Goal: Task Accomplishment & Management: Use online tool/utility

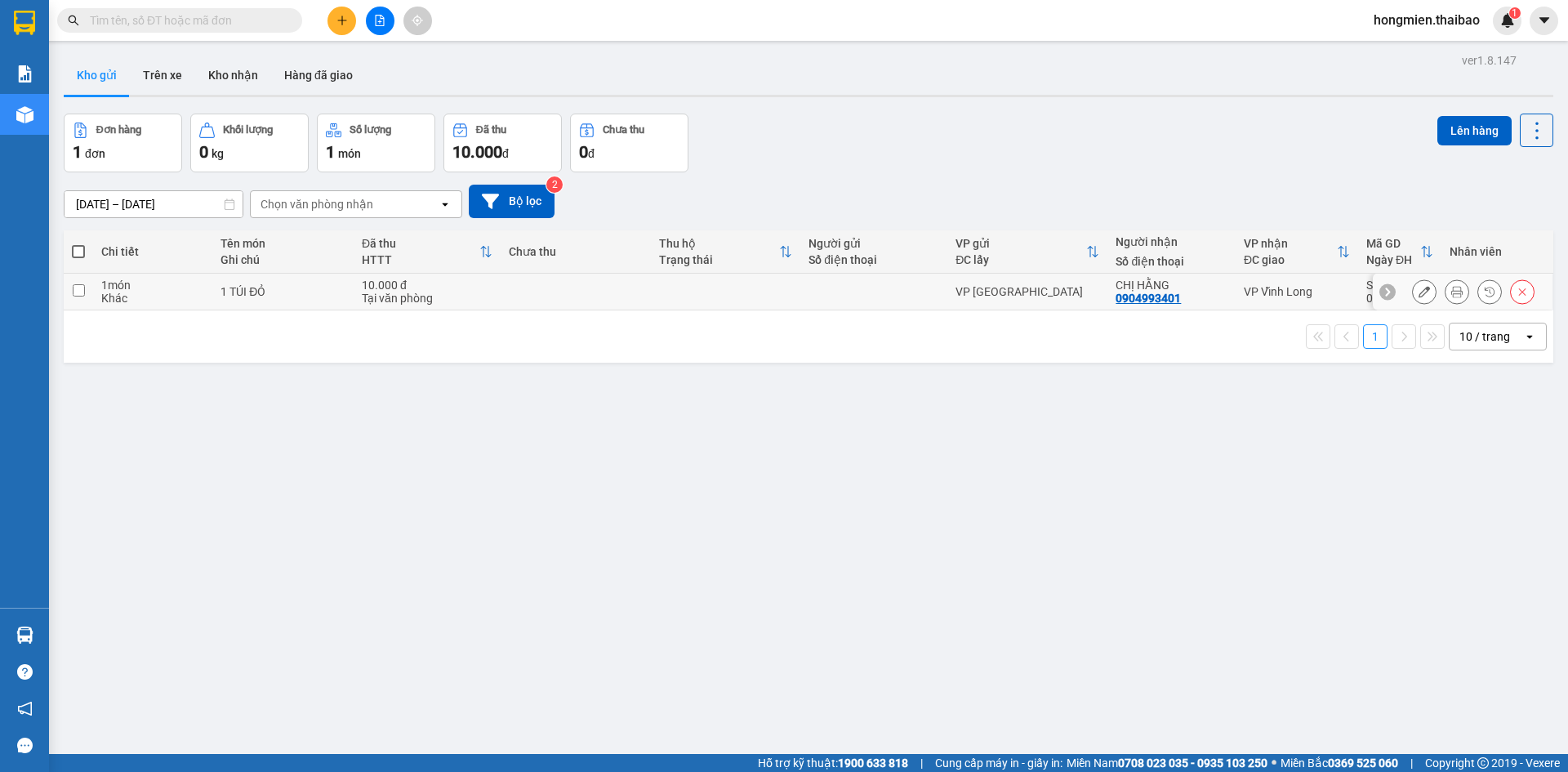
click at [78, 293] on input "checkbox" at bounding box center [78, 289] width 12 height 12
checkbox input "true"
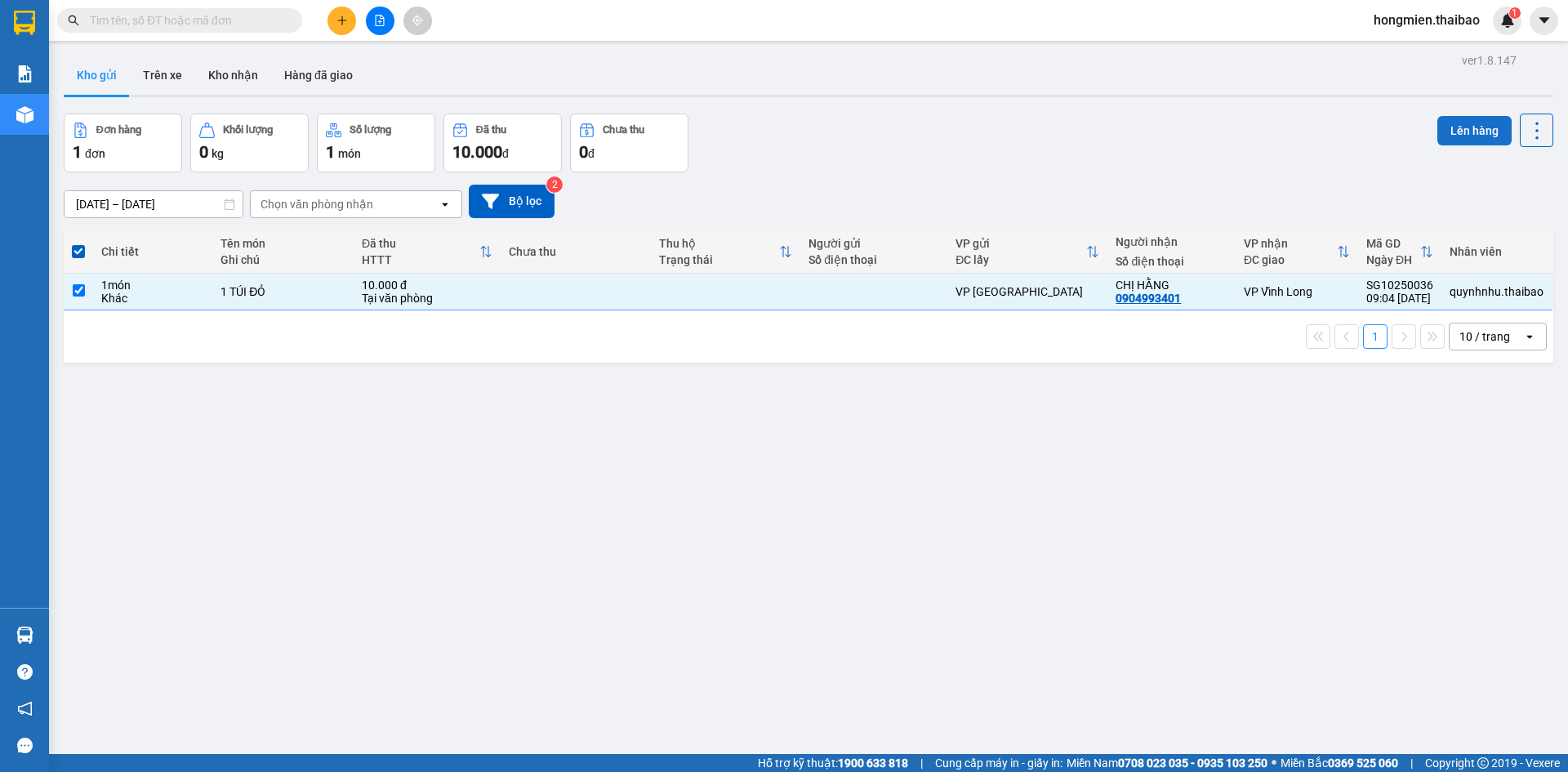
click at [1465, 127] on button "Lên hàng" at bounding box center [1474, 131] width 74 height 29
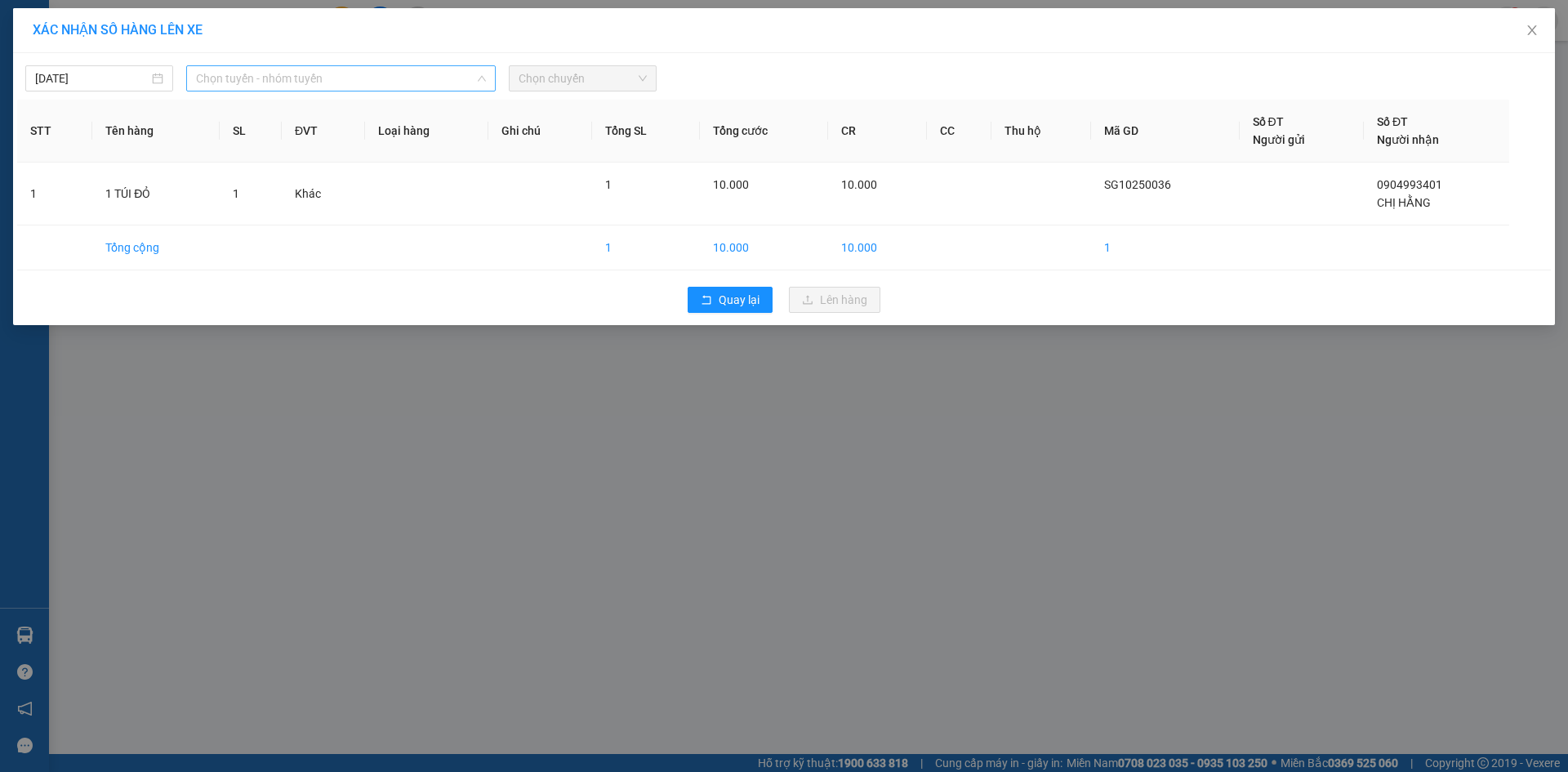
drag, startPoint x: 386, startPoint y: 82, endPoint x: 351, endPoint y: 158, distance: 83.7
click at [385, 94] on div "[DATE] Chọn tuyến - nhóm tuyến LỌC THEO Nhóm tuyến Tuyến Chọn tất cả Danh sách …" at bounding box center [784, 189] width 1541 height 272
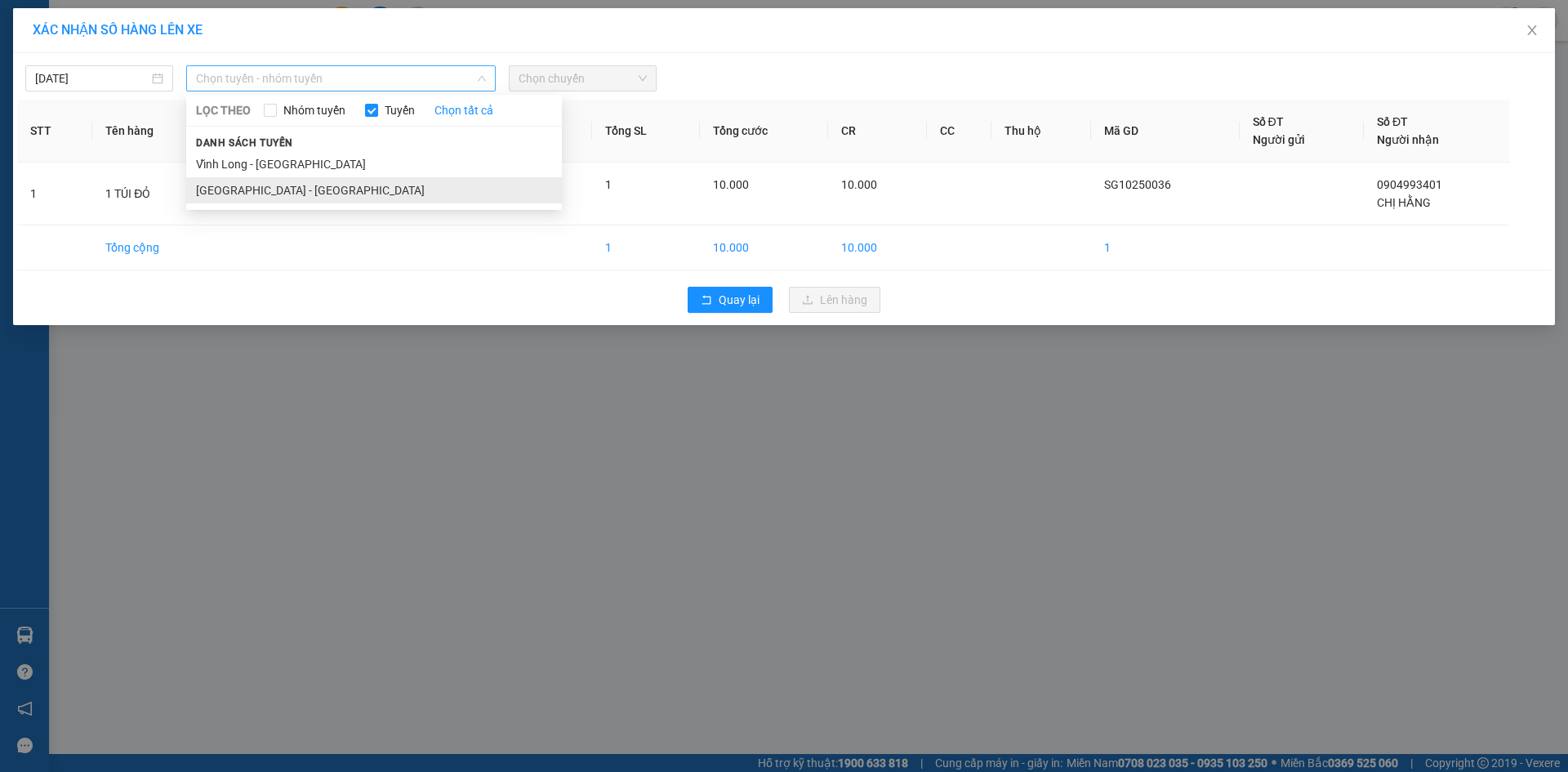
click at [324, 193] on li "[GEOGRAPHIC_DATA] - [GEOGRAPHIC_DATA]" at bounding box center [373, 190] width 375 height 27
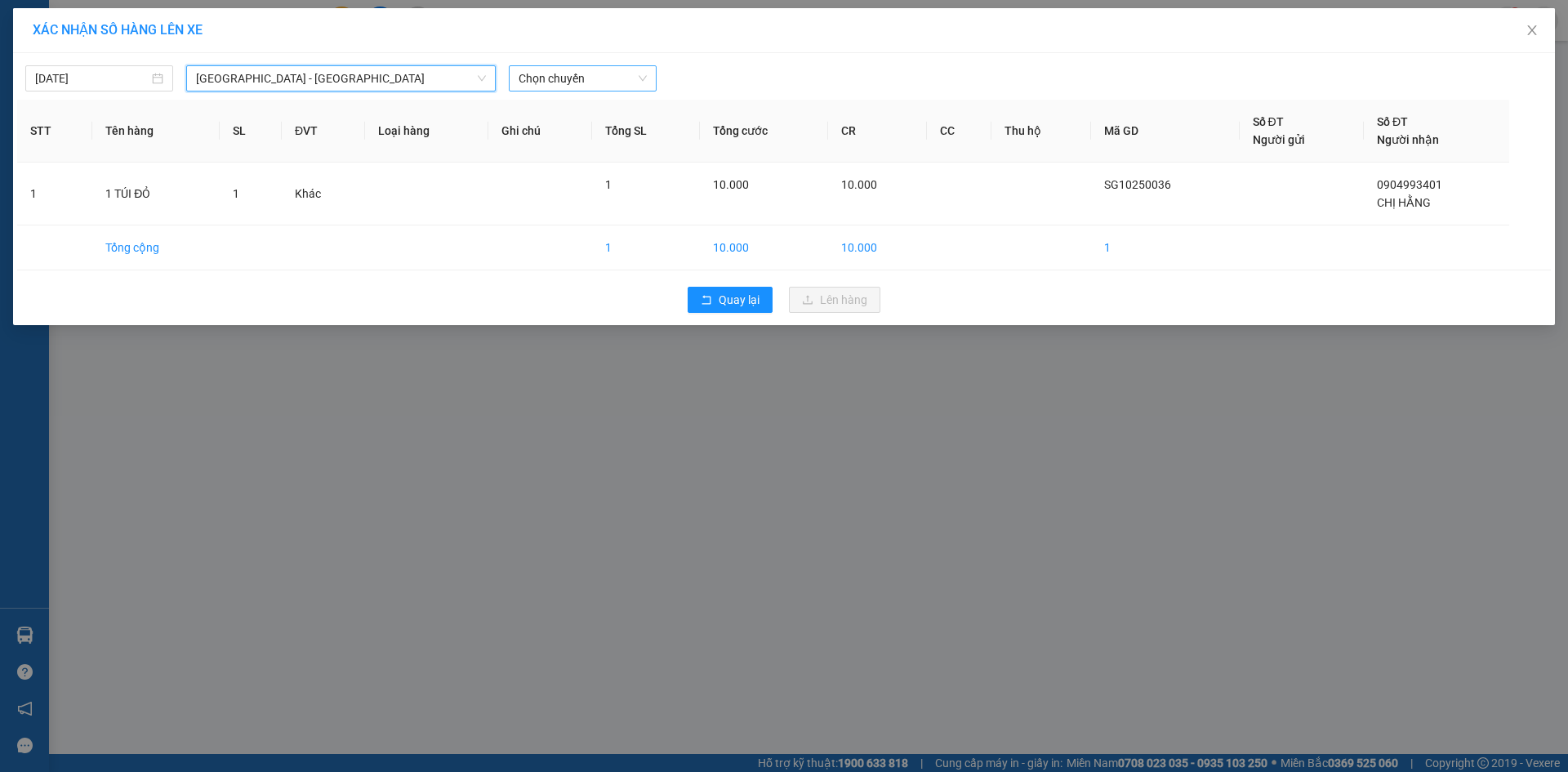
click at [610, 82] on span "Chọn chuyến" at bounding box center [583, 78] width 128 height 25
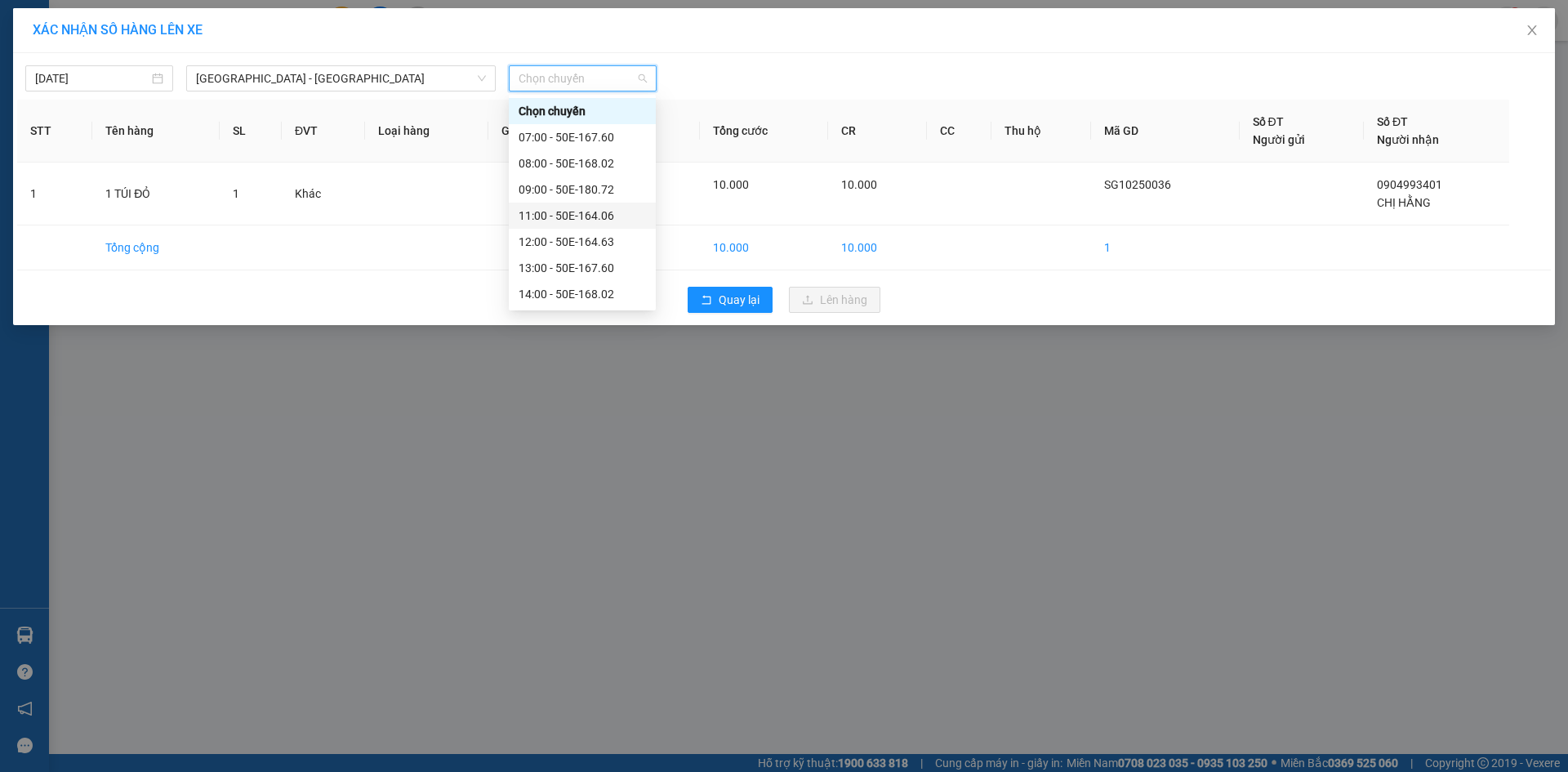
click at [552, 216] on div "11:00 - 50E-164.06" at bounding box center [582, 216] width 127 height 18
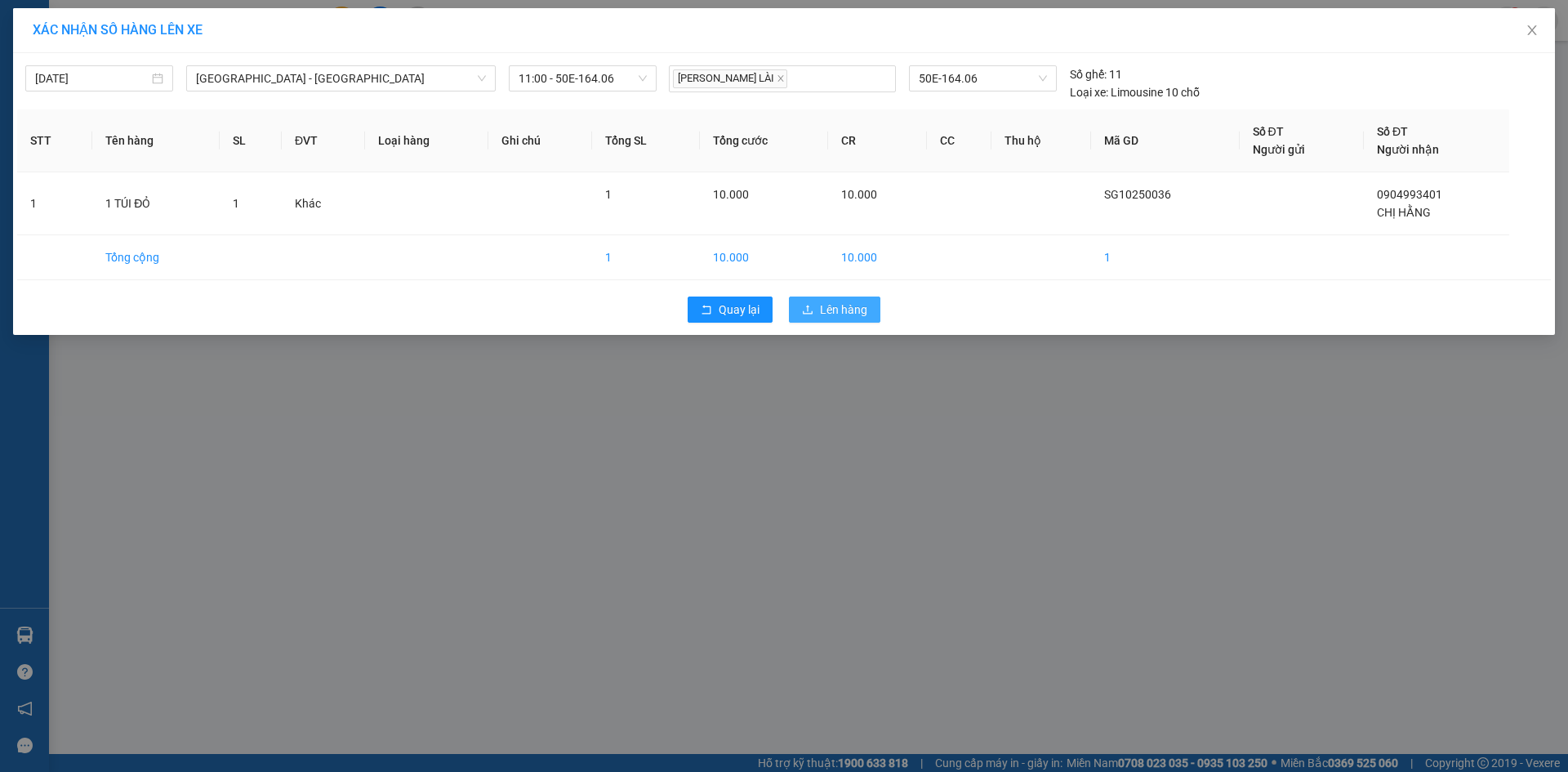
click at [842, 311] on span "Lên hàng" at bounding box center [844, 310] width 48 height 18
